Goal: Find specific page/section: Find specific page/section

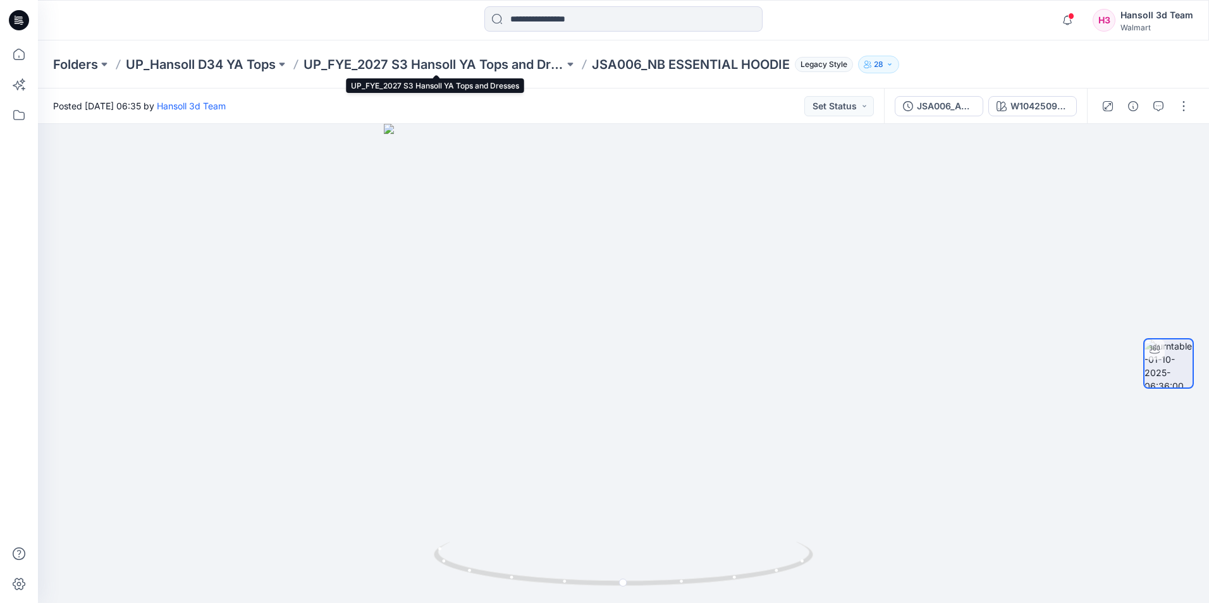
click at [443, 52] on div "Folders UP_Hansoll D34 YA Tops UP_FYE_2027 S3 Hansoll YA Tops and Dresses JSA00…" at bounding box center [623, 64] width 1171 height 48
click at [445, 64] on p "UP_FYE_2027 S3 Hansoll YA Tops and Dresses" at bounding box center [434, 65] width 261 height 18
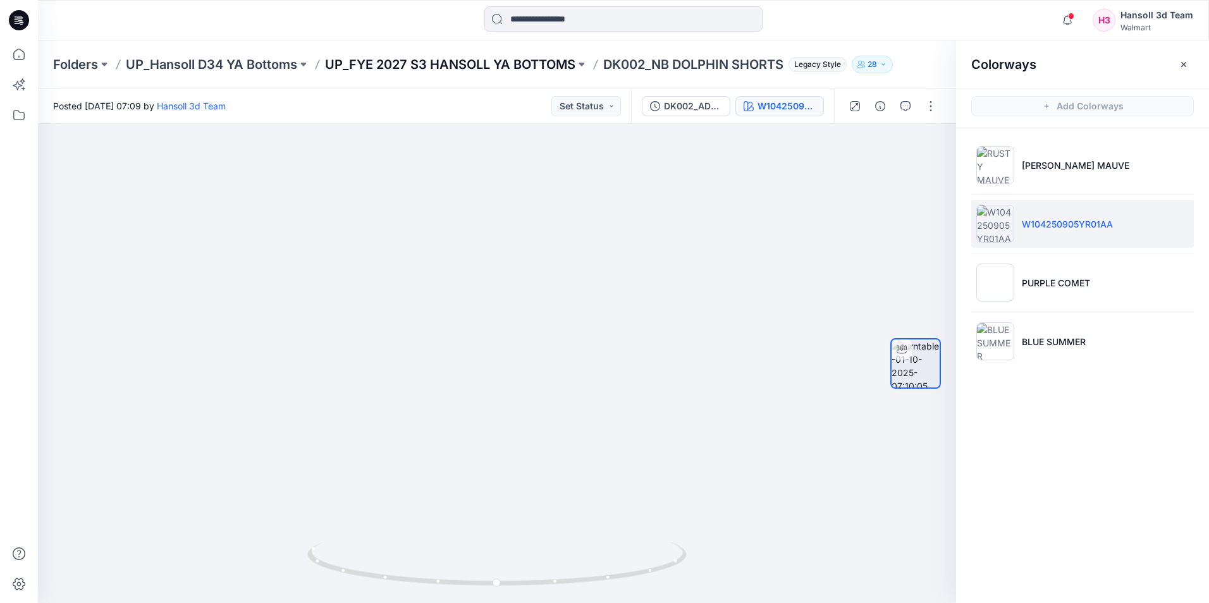
click at [502, 68] on p "UP_FYE 2027 S3 HANSOLL YA BOTTOMS" at bounding box center [450, 65] width 250 height 18
